Goal: Information Seeking & Learning: Learn about a topic

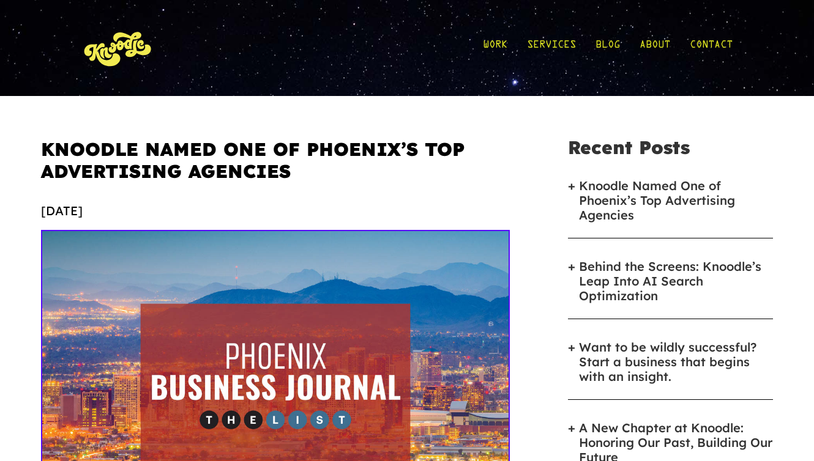
click at [608, 215] on link "Knoodle Named One of Phoenix’s Top Advertising Agencies" at bounding box center [676, 201] width 194 height 44
click at [326, 219] on div "[DATE]" at bounding box center [275, 211] width 469 height 18
click at [325, 298] on img at bounding box center [275, 386] width 469 height 313
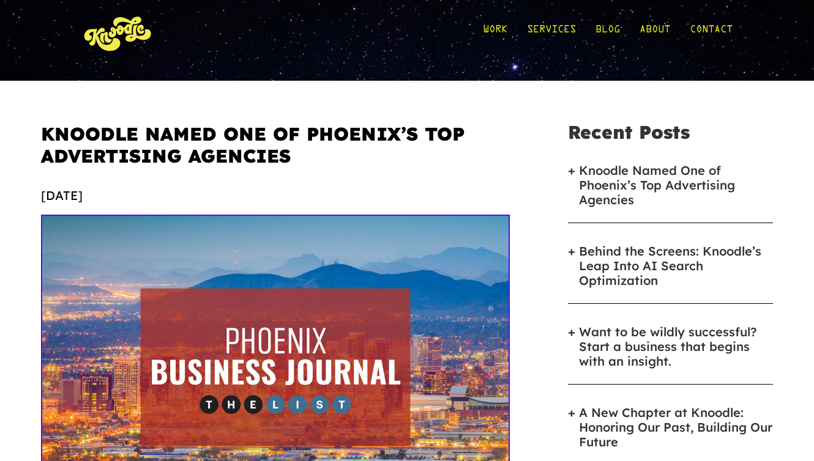
scroll to position [19, 0]
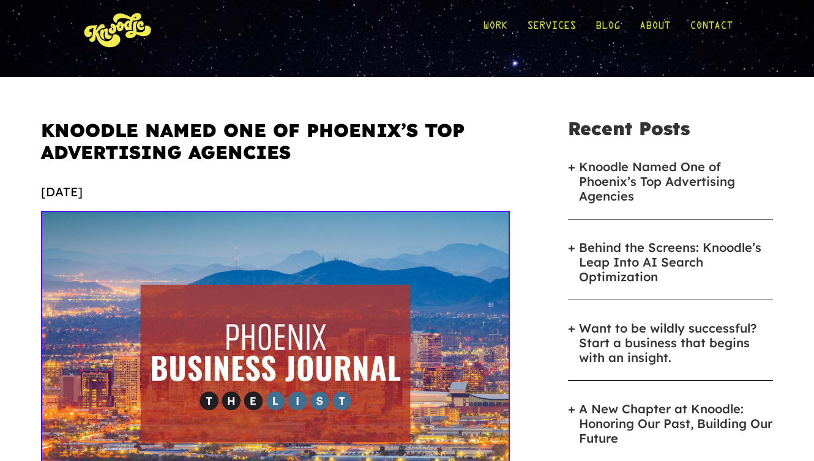
click at [140, 18] on img at bounding box center [117, 29] width 73 height 57
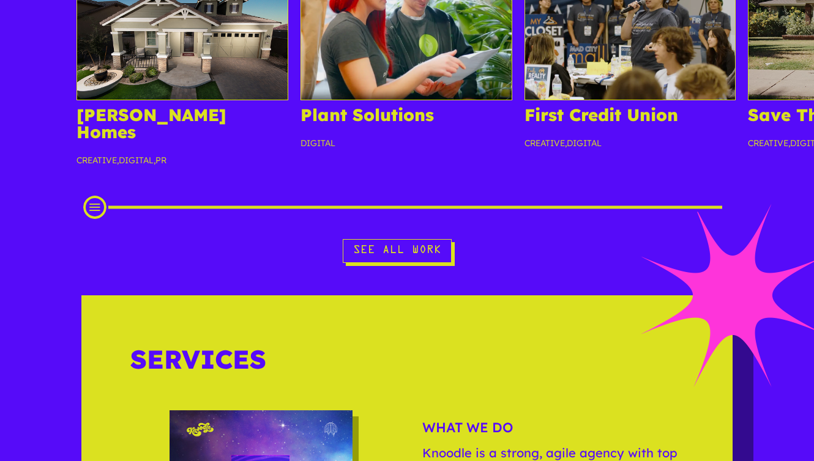
scroll to position [1206, 0]
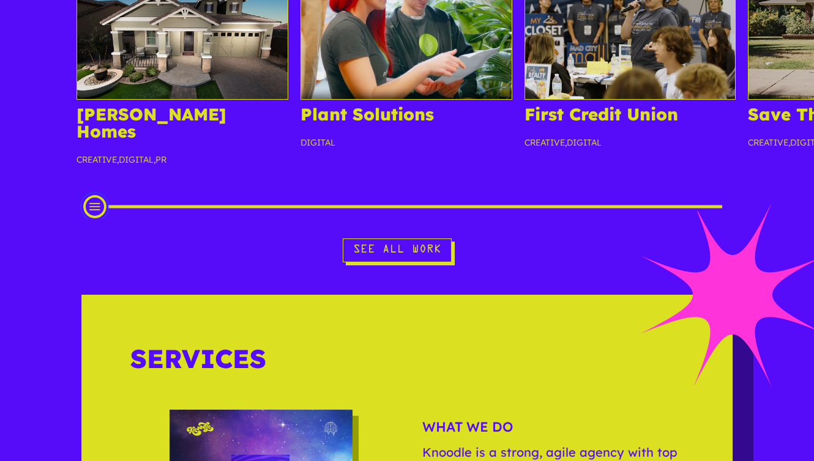
drag, startPoint x: 98, startPoint y: 192, endPoint x: -3, endPoint y: 209, distance: 102.3
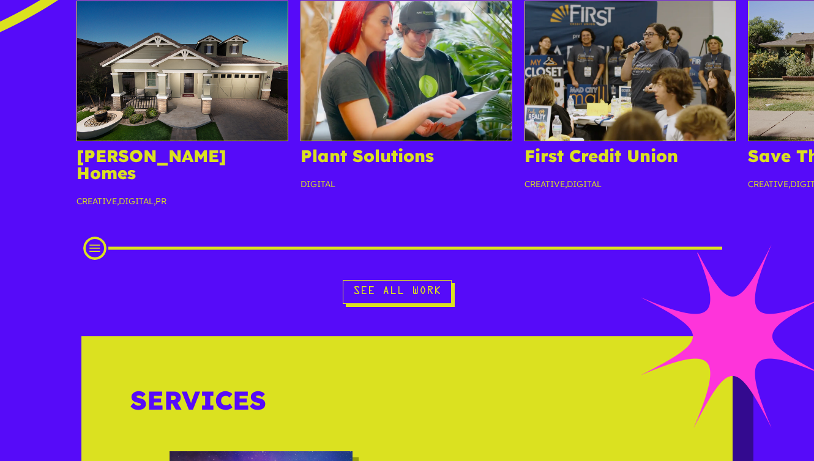
scroll to position [1101, 0]
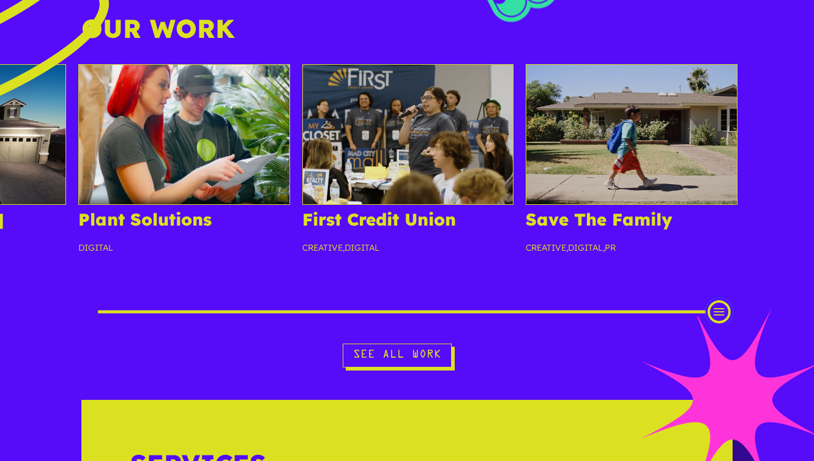
drag, startPoint x: 95, startPoint y: 296, endPoint x: 759, endPoint y: 293, distance: 663.3
click at [761, 294] on div "[PERSON_NAME] Homes Creative , Digital , PR Plant Solutions Digital First Credi…" at bounding box center [407, 194] width 814 height 260
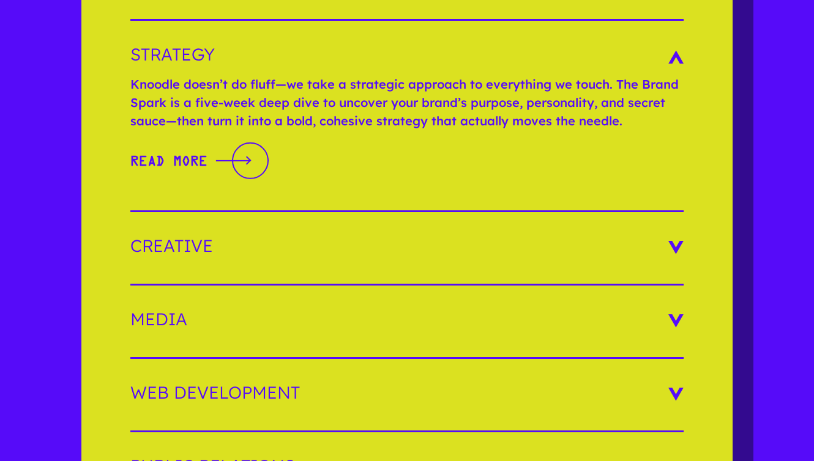
scroll to position [1862, 0]
click at [297, 238] on h3 "Creative" at bounding box center [406, 246] width 553 height 17
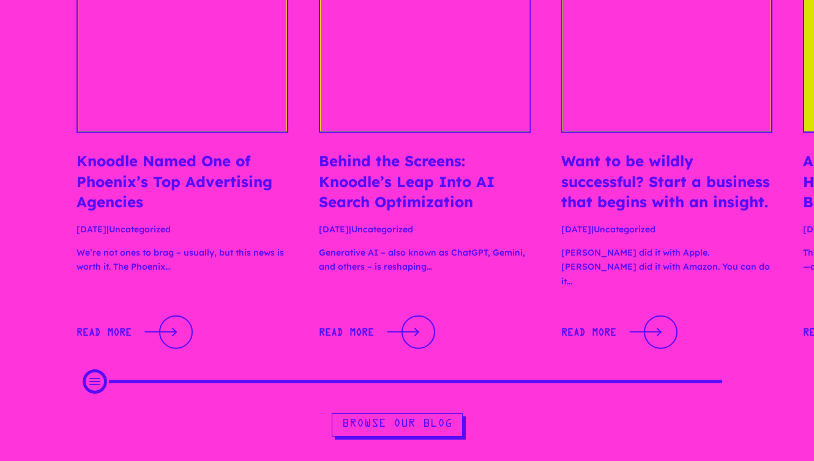
scroll to position [2828, 0]
